Goal: Check status: Check status

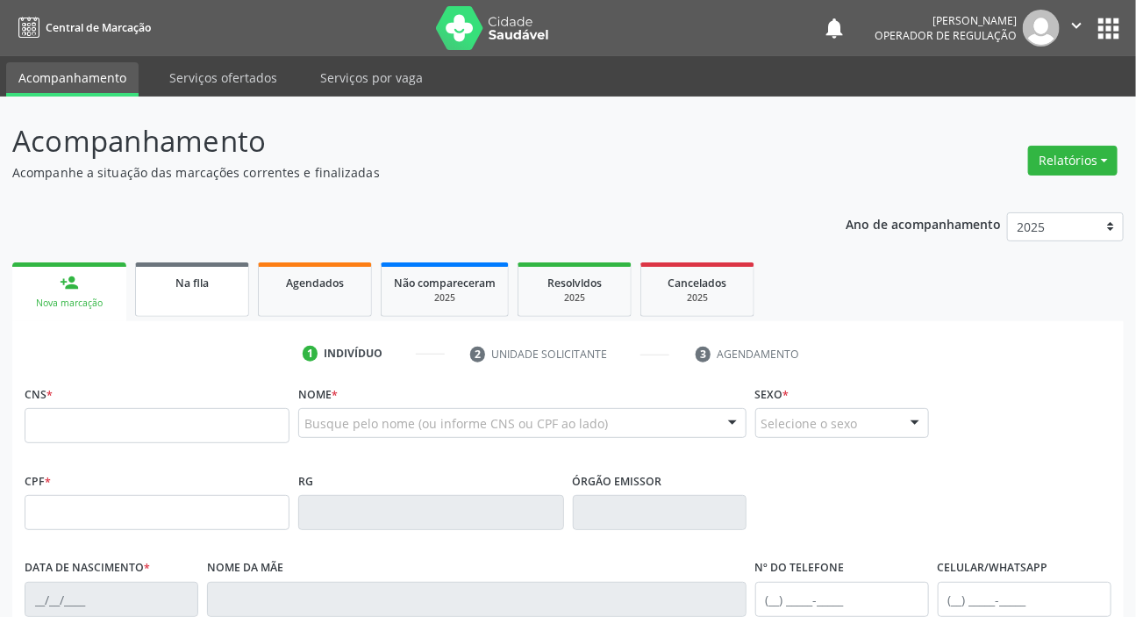
click at [217, 285] on div "Na fila" at bounding box center [192, 282] width 88 height 18
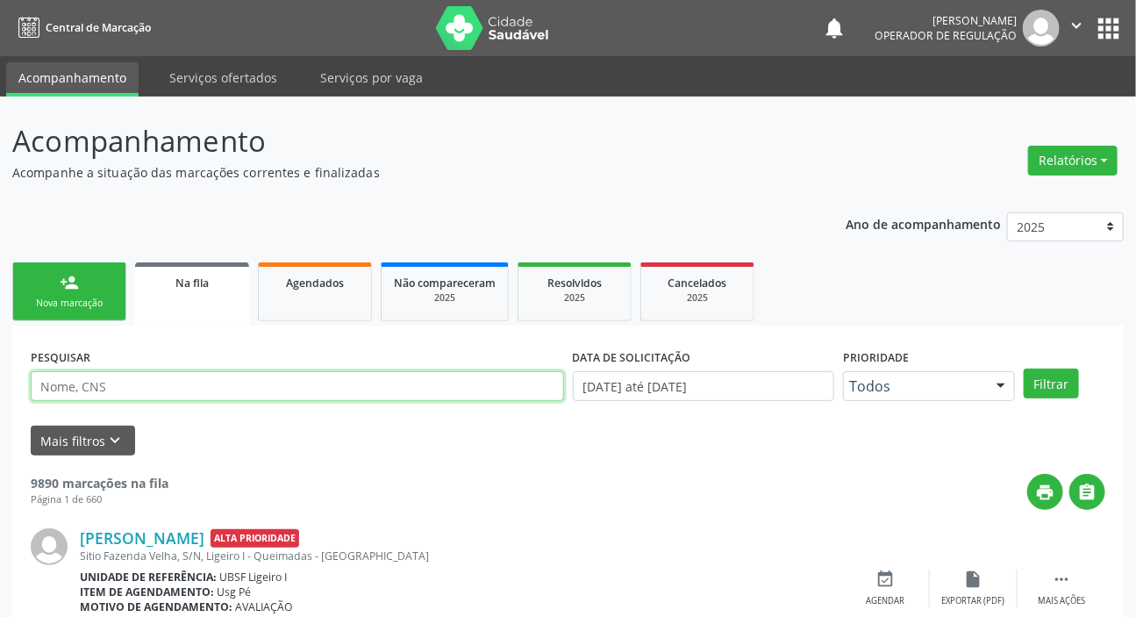
click at [217, 384] on input "text" at bounding box center [297, 386] width 533 height 30
click at [1024, 368] on button "Filtrar" at bounding box center [1051, 383] width 55 height 30
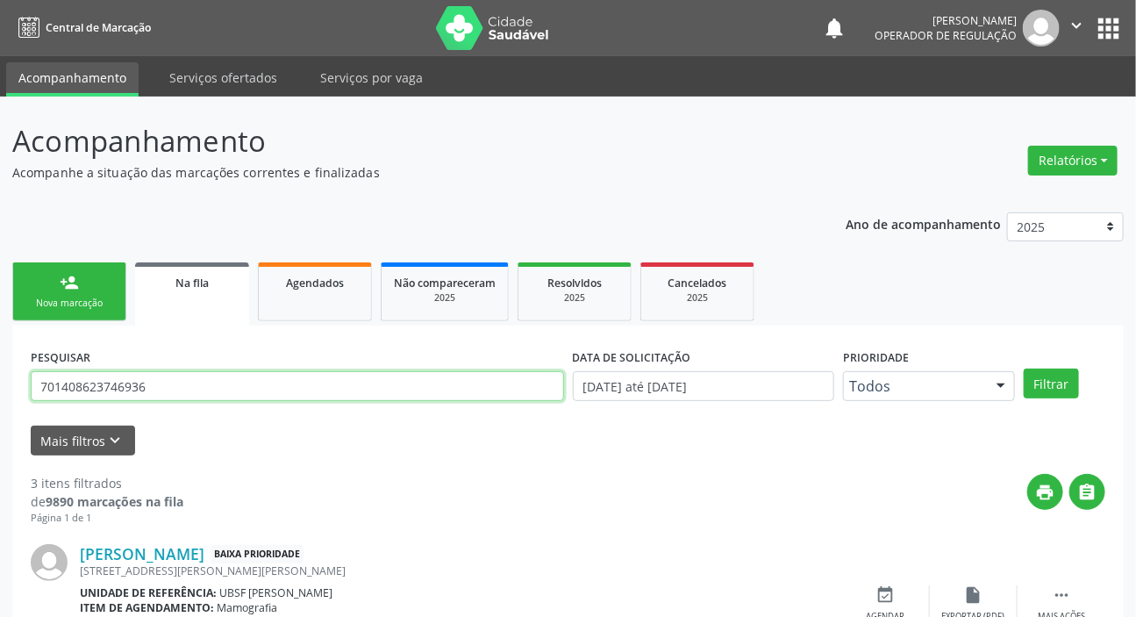
click at [220, 390] on input "701408623746936" at bounding box center [297, 386] width 533 height 30
click at [220, 393] on input "701408623746936" at bounding box center [297, 386] width 533 height 30
click at [184, 387] on input "7014086237469367" at bounding box center [297, 386] width 533 height 30
click at [185, 386] on input "7014086237469367" at bounding box center [297, 386] width 533 height 30
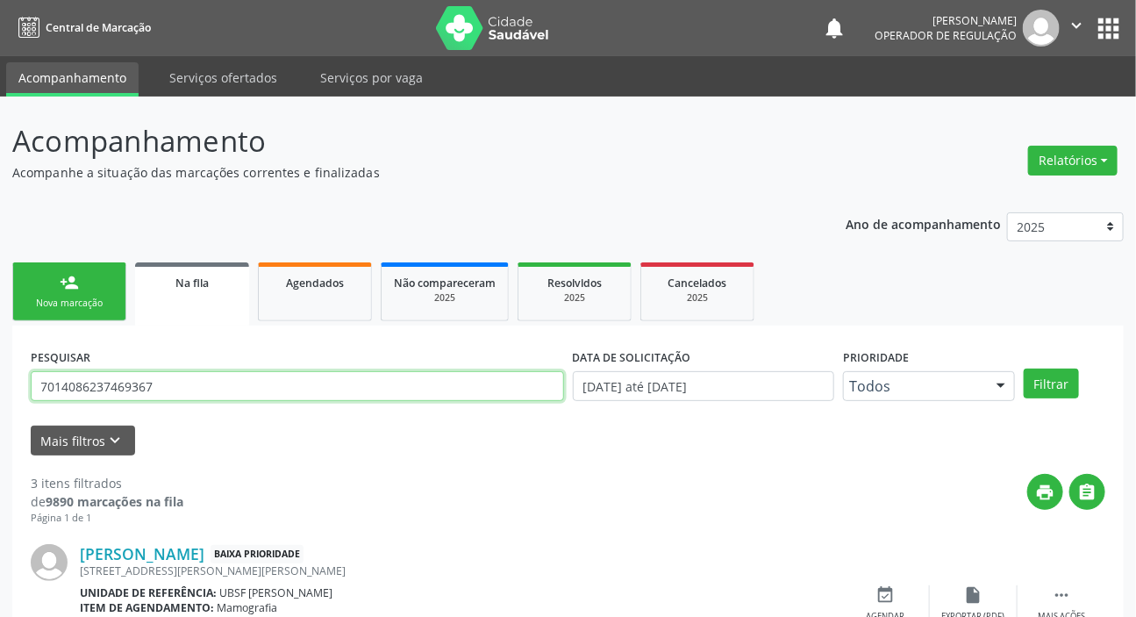
click at [185, 386] on input "7014086237469367" at bounding box center [297, 386] width 533 height 30
type input "700403430969146"
click at [1024, 368] on button "Filtrar" at bounding box center [1051, 383] width 55 height 30
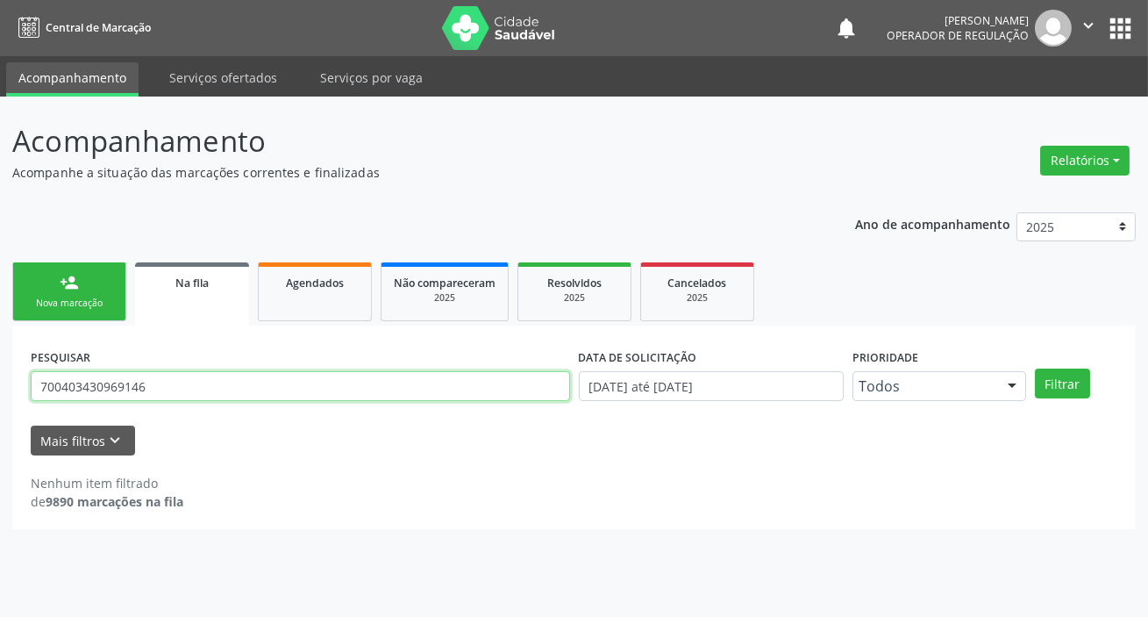
click at [132, 394] on input "700403430969146" at bounding box center [300, 386] width 539 height 30
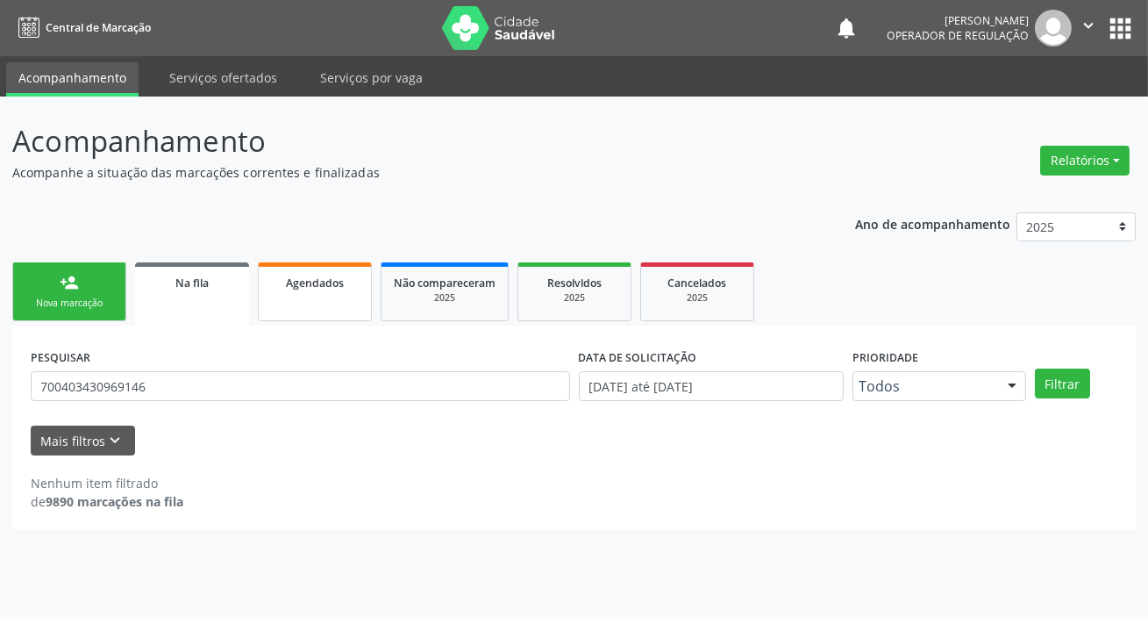
click at [318, 285] on span "Agendados" at bounding box center [315, 282] width 58 height 15
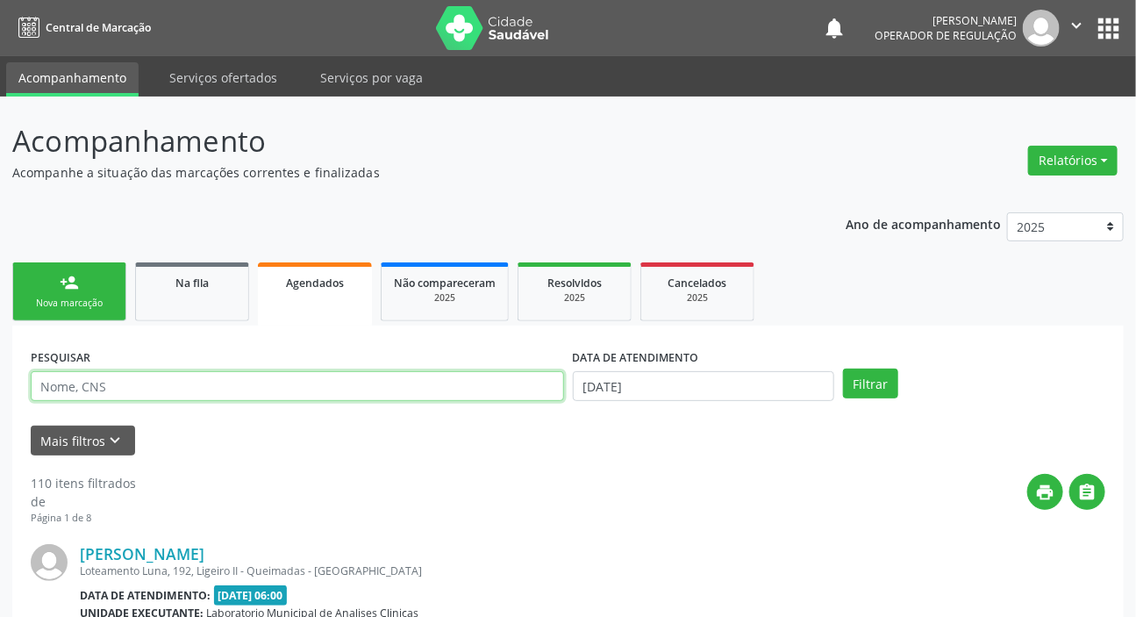
click at [246, 382] on input "text" at bounding box center [297, 386] width 533 height 30
paste input "700403430969146"
type input "700403430969146"
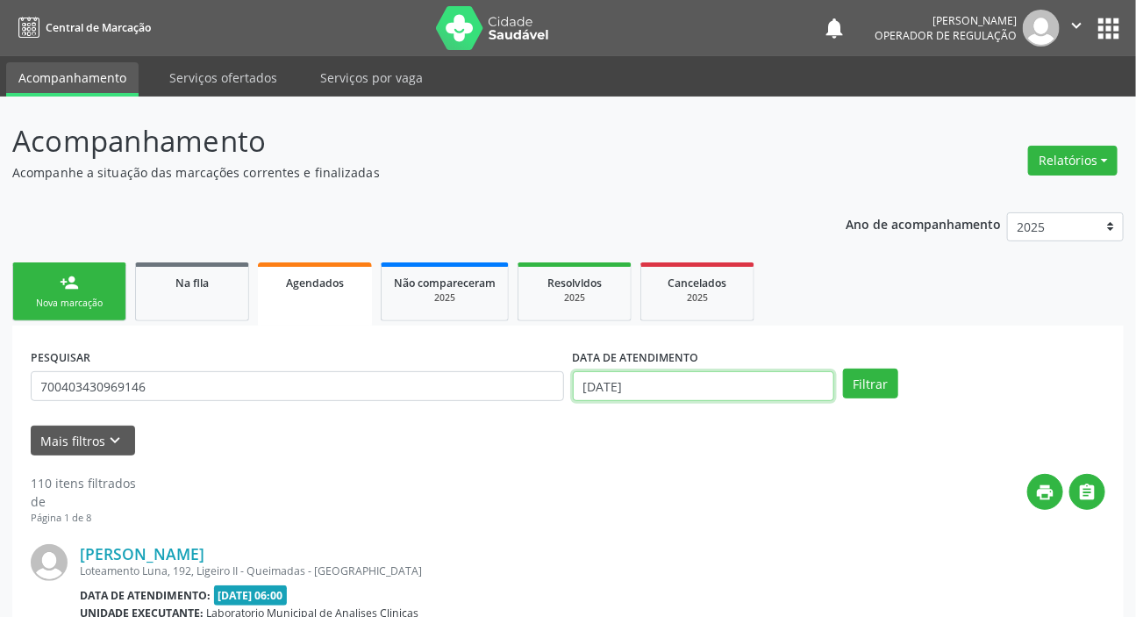
click at [603, 382] on input "[DATE]" at bounding box center [704, 386] width 262 height 30
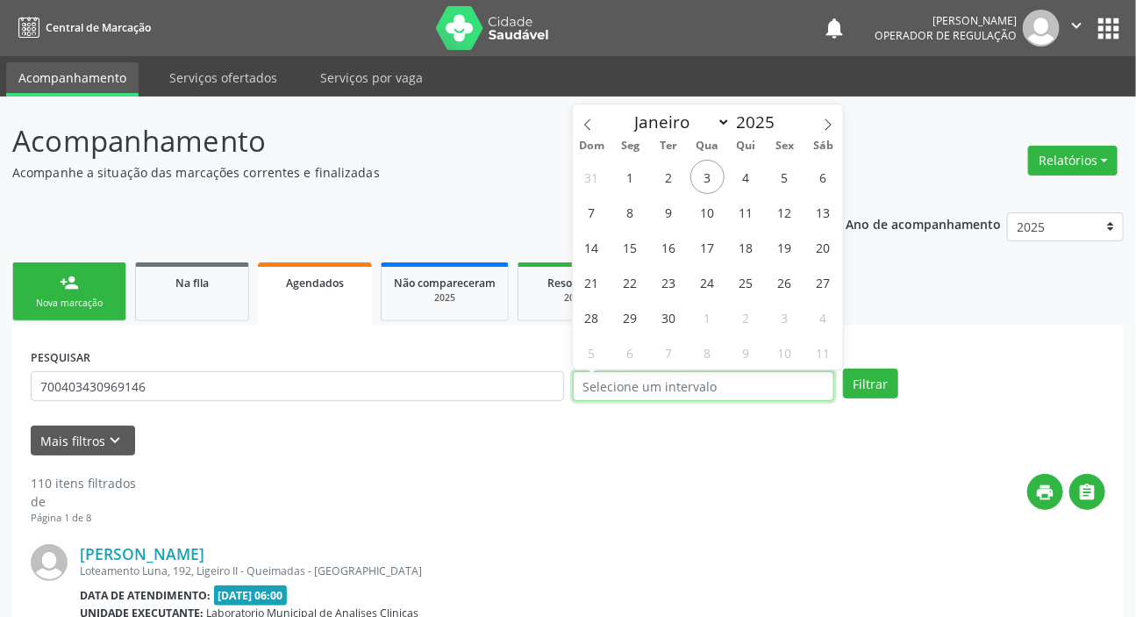
click at [843, 368] on button "Filtrar" at bounding box center [870, 383] width 55 height 30
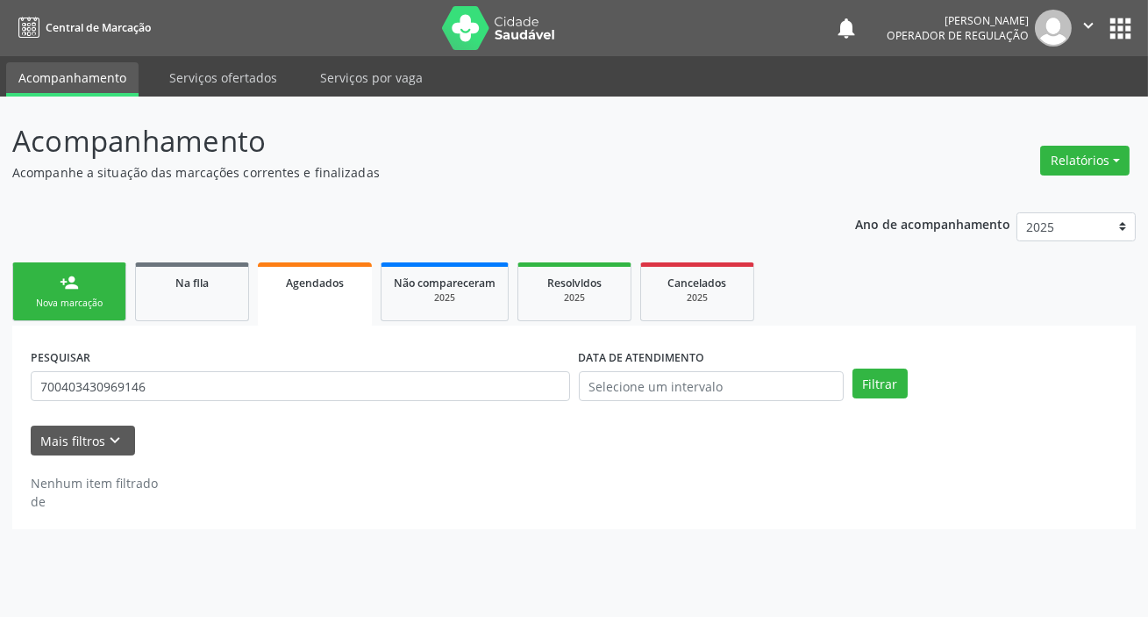
click at [344, 443] on div "Mais filtros keyboard_arrow_down" at bounding box center [574, 440] width 1096 height 31
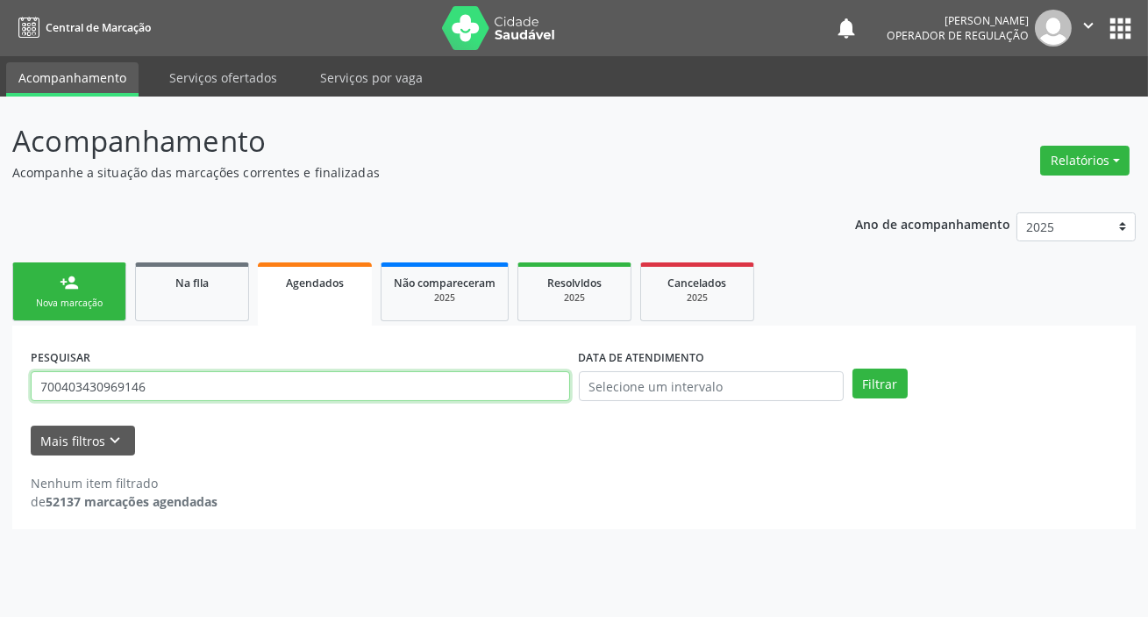
click at [218, 385] on input "700403430969146" at bounding box center [300, 386] width 539 height 30
type input "701808294333471"
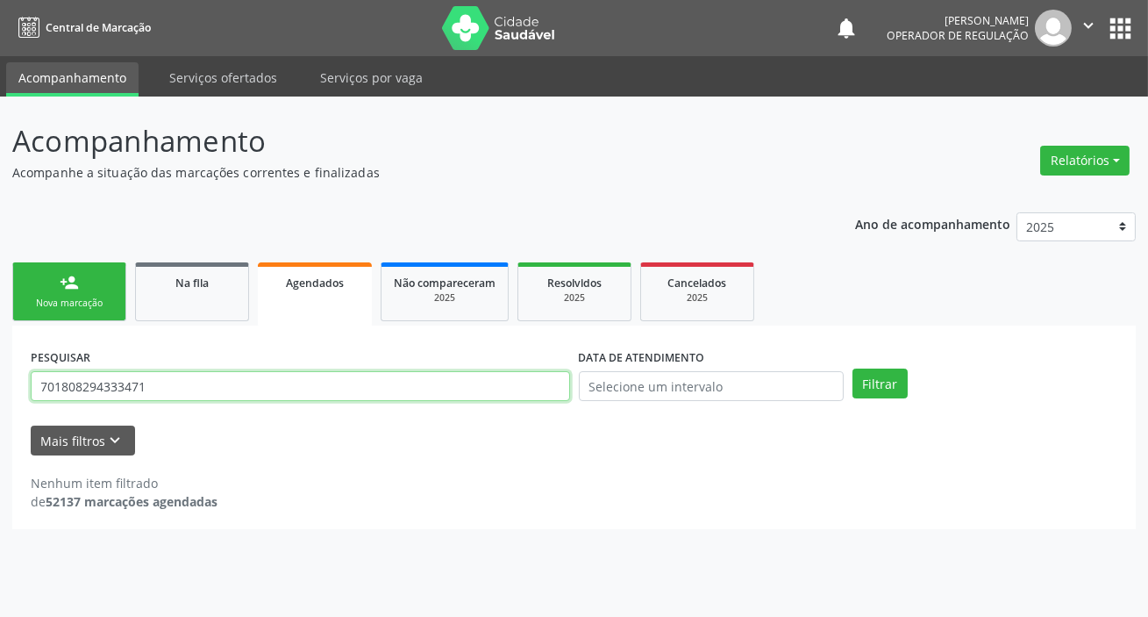
click at [853, 368] on button "Filtrar" at bounding box center [880, 383] width 55 height 30
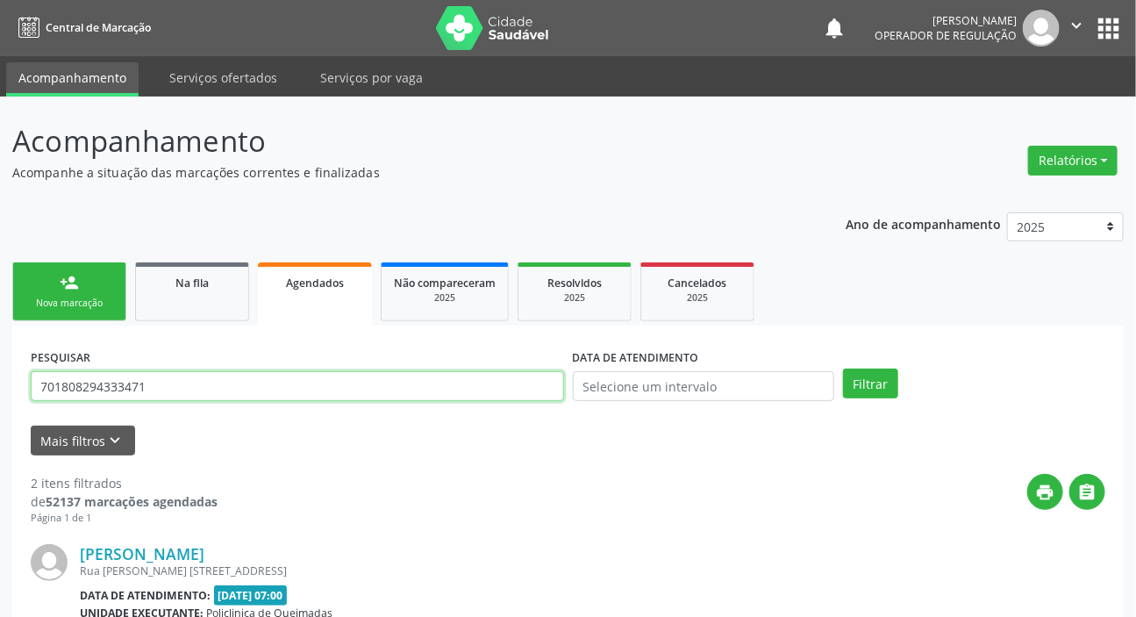
click at [155, 394] on input "701808294333471" at bounding box center [297, 386] width 533 height 30
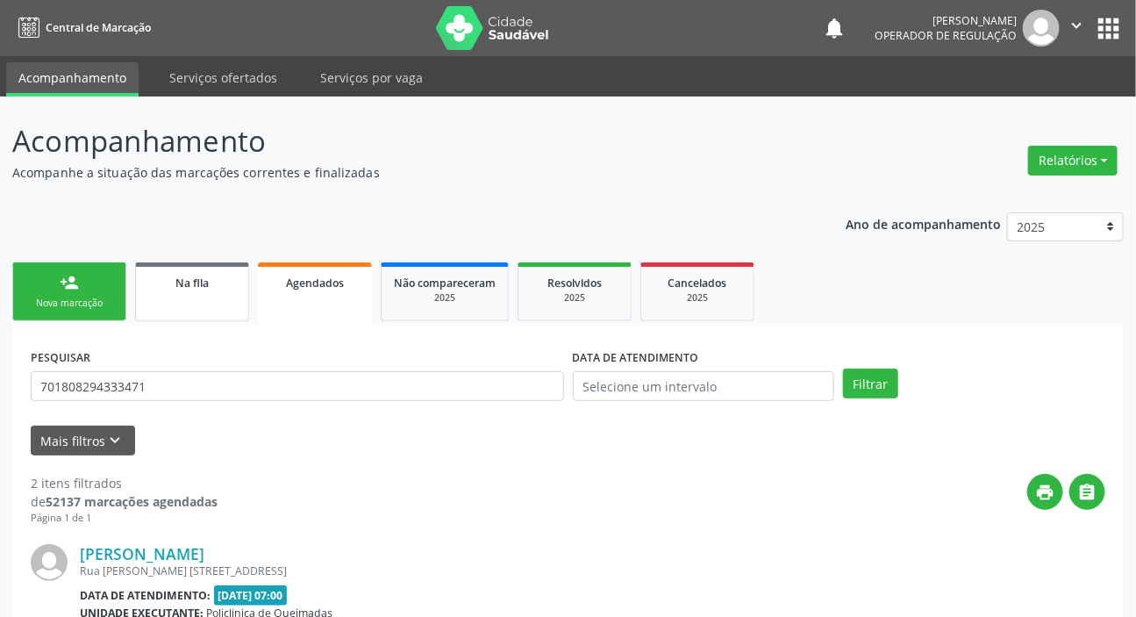
click at [192, 295] on link "Na fila" at bounding box center [192, 291] width 114 height 59
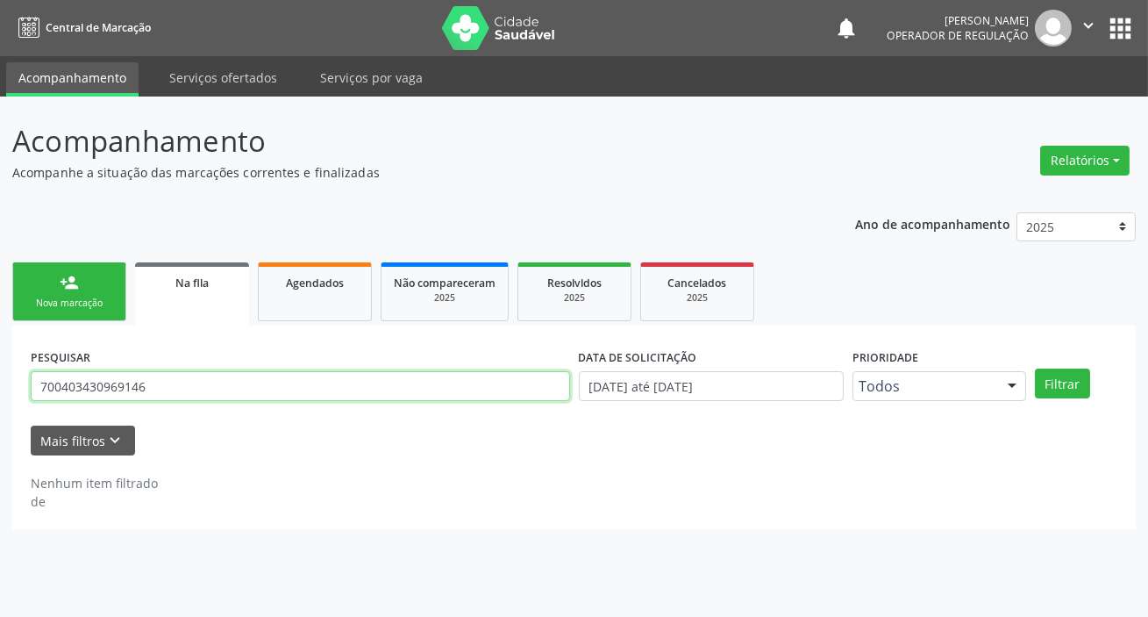
click at [210, 376] on input "700403430969146" at bounding box center [300, 386] width 539 height 30
paste input "1808294333471"
type input "701808294333471"
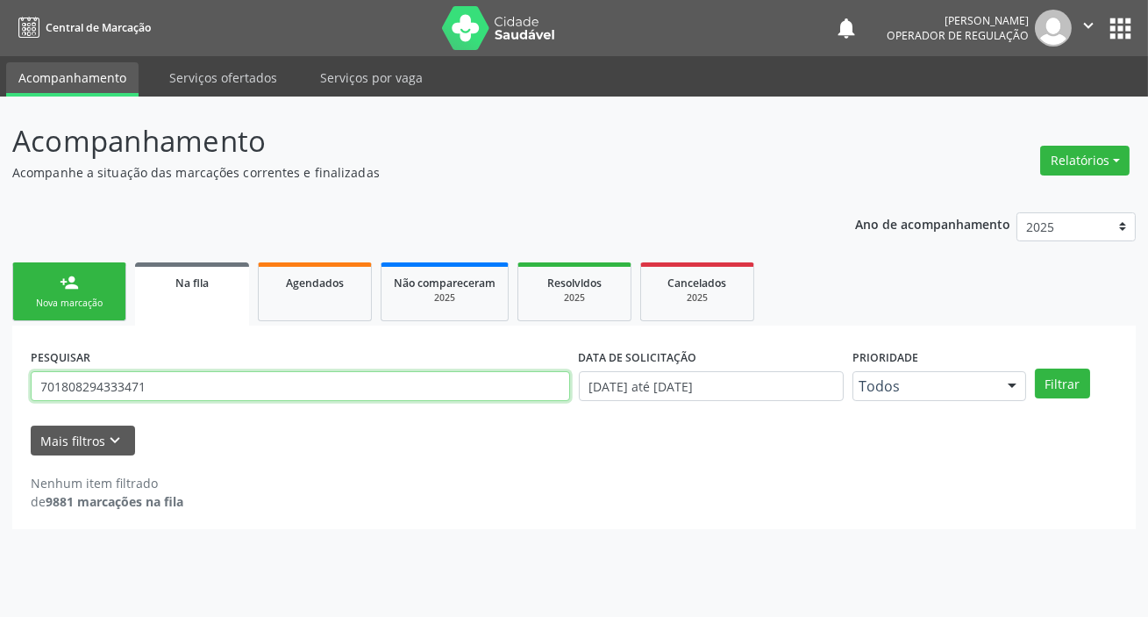
click at [1035, 368] on button "Filtrar" at bounding box center [1062, 383] width 55 height 30
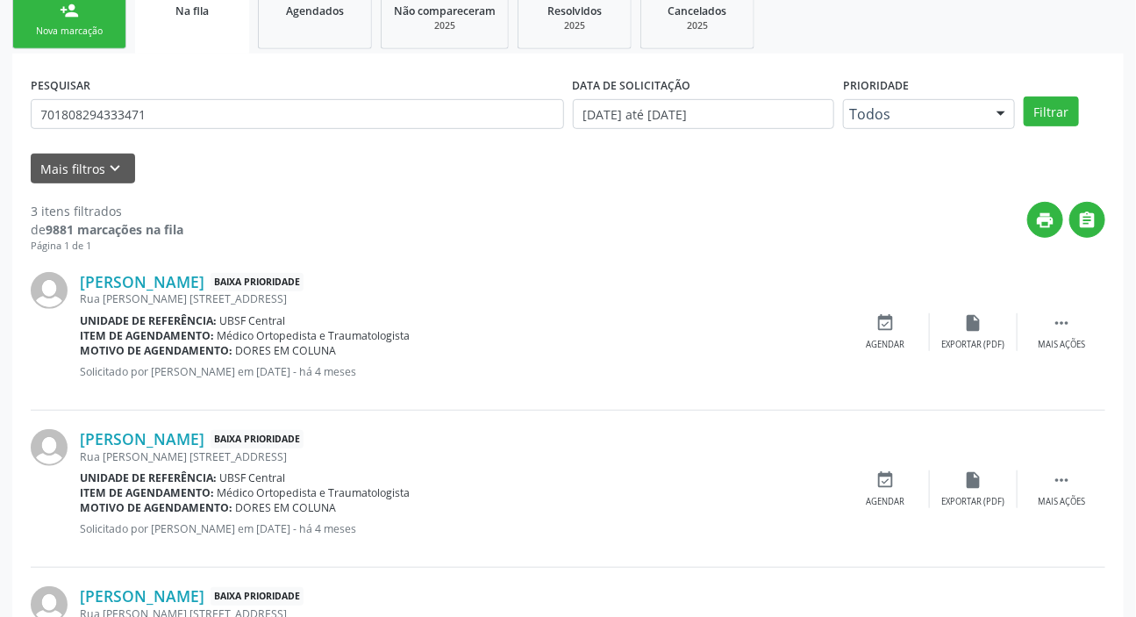
scroll to position [409, 0]
